Goal: Find specific page/section: Find specific page/section

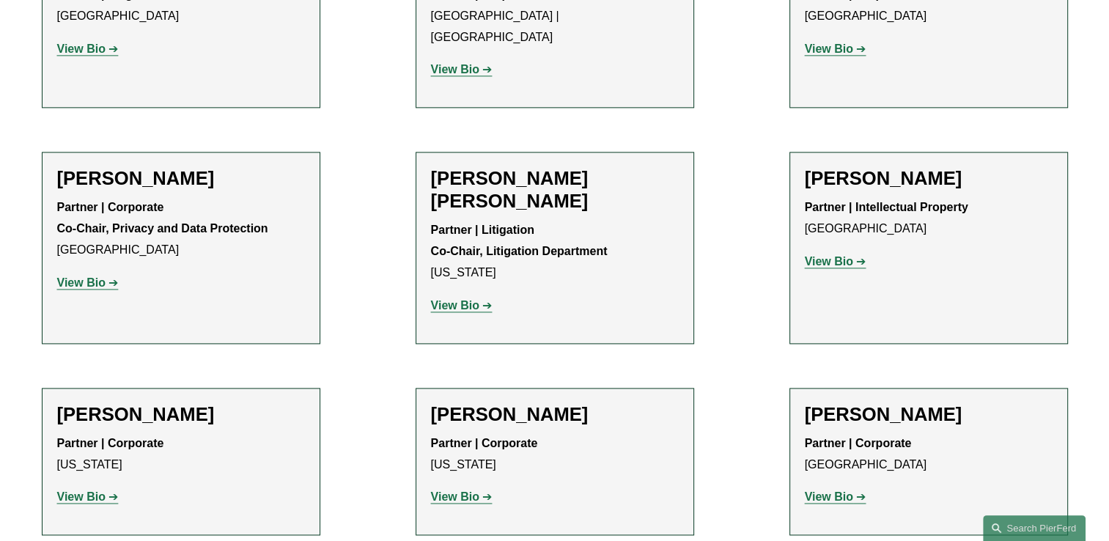
scroll to position [1979, 0]
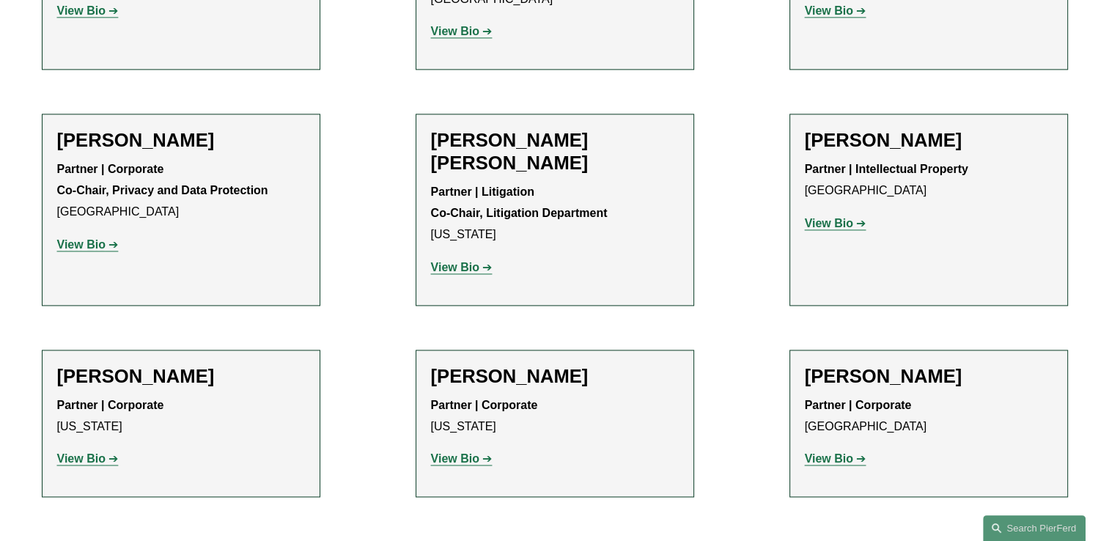
click at [454, 261] on strong "View Bio" at bounding box center [455, 267] width 48 height 12
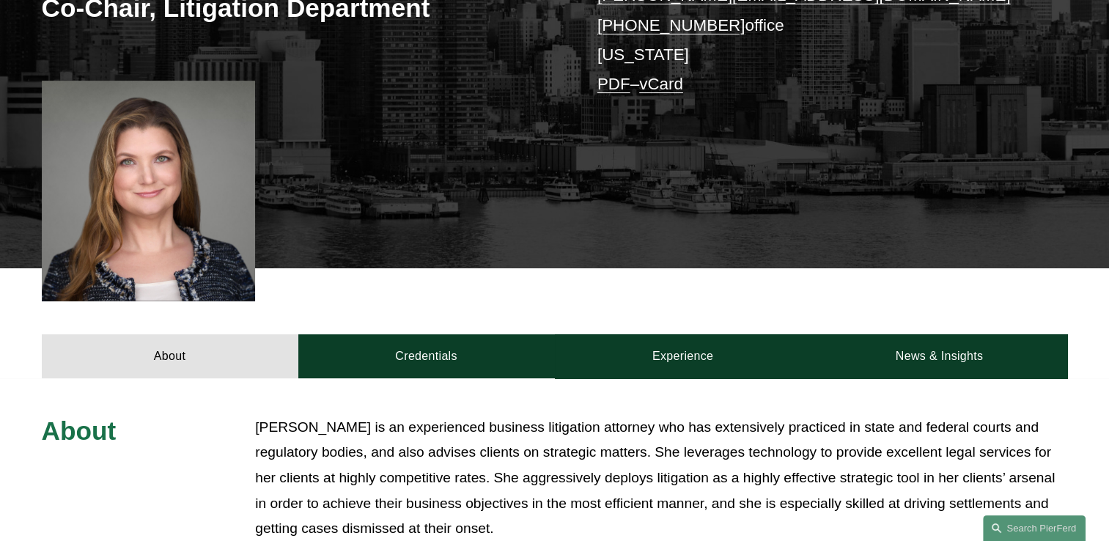
scroll to position [366, 0]
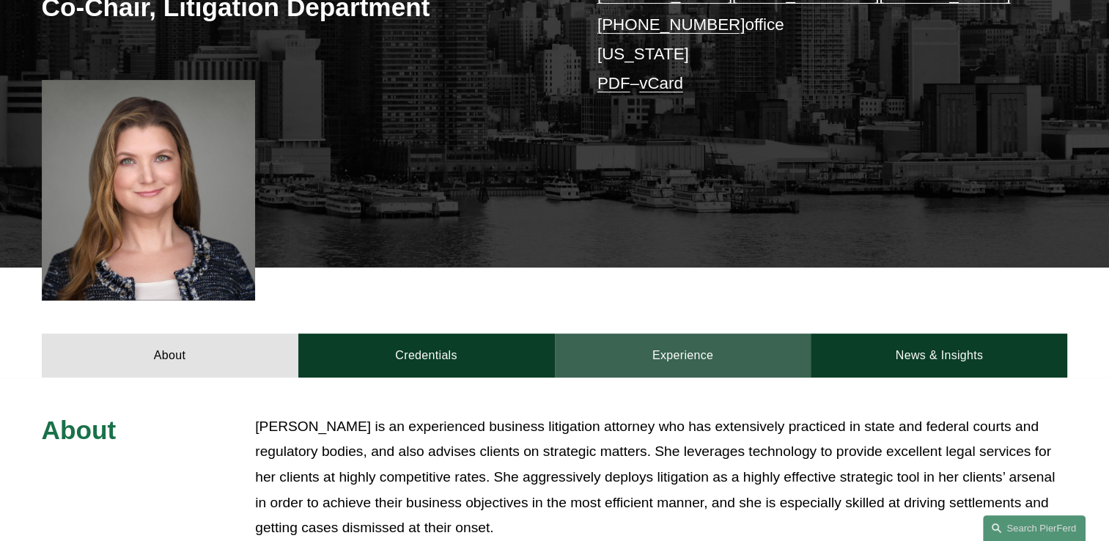
click at [656, 333] on link "Experience" at bounding box center [683, 355] width 256 height 44
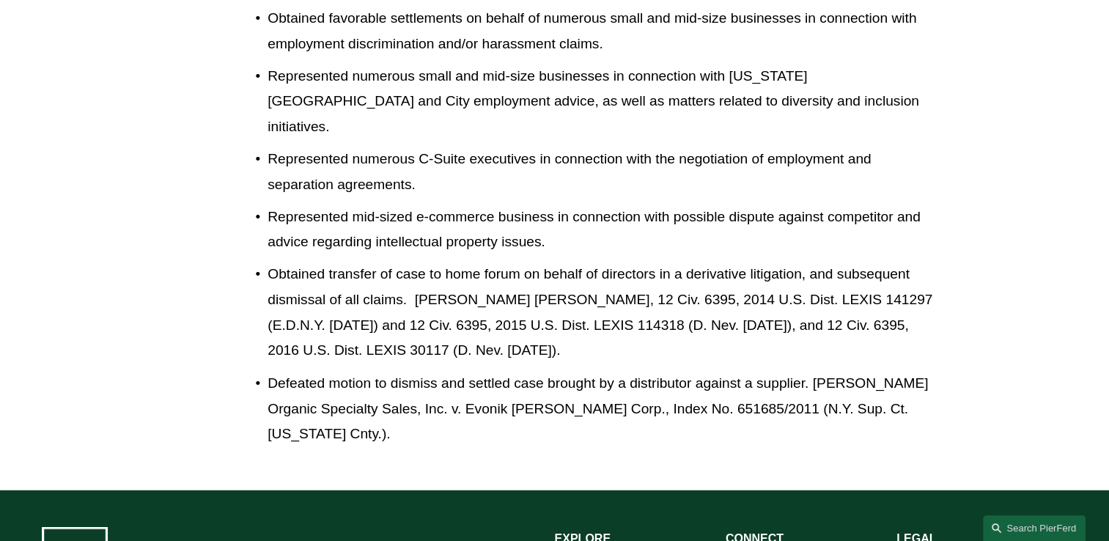
scroll to position [2392, 0]
